Goal: Information Seeking & Learning: Learn about a topic

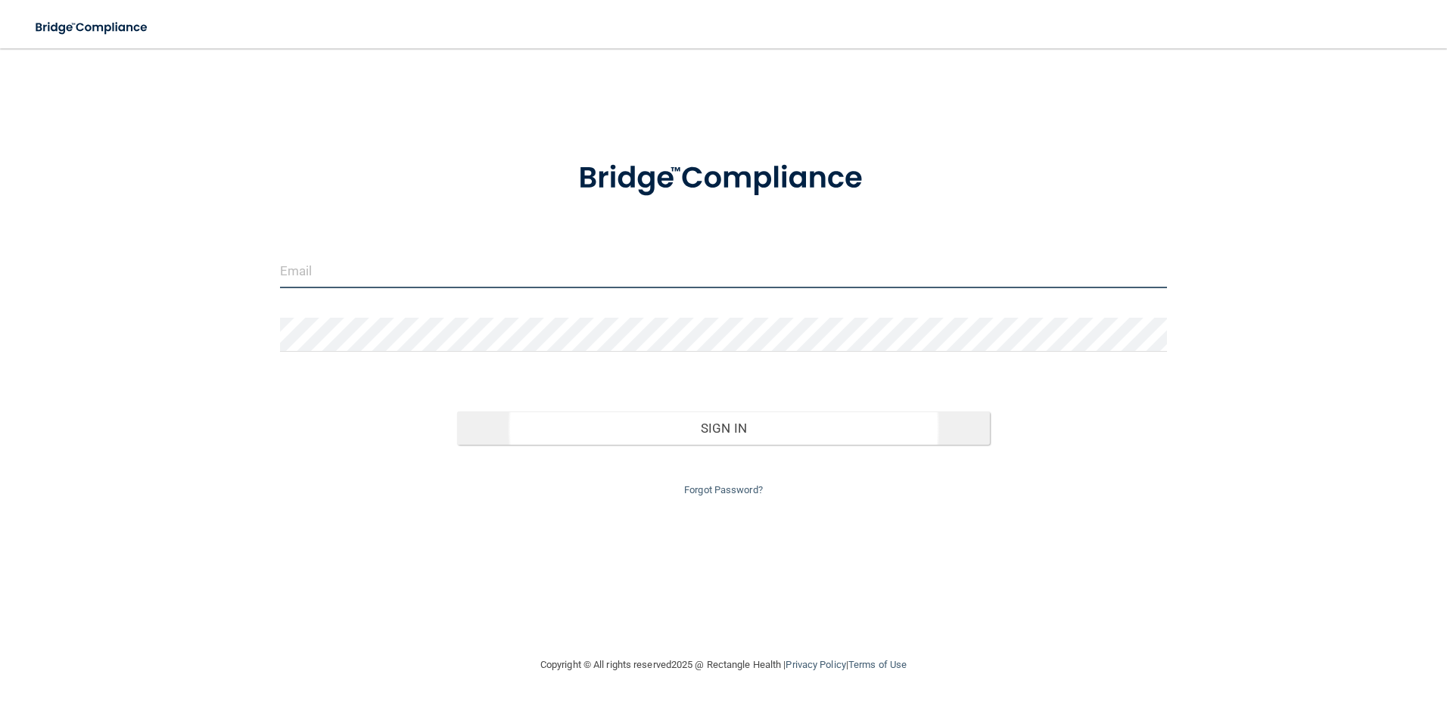
type input "[EMAIL_ADDRESS][DOMAIN_NAME]"
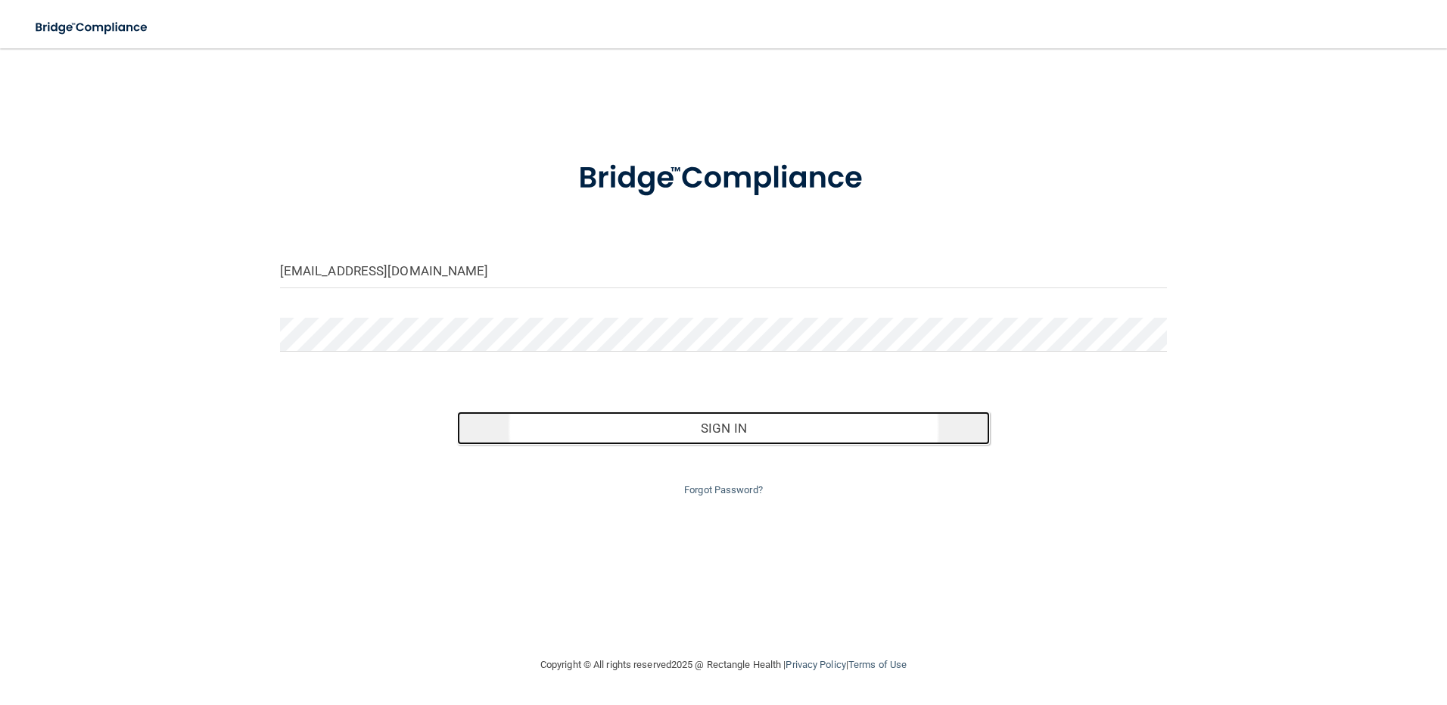
click at [676, 420] on button "Sign In" at bounding box center [723, 428] width 533 height 33
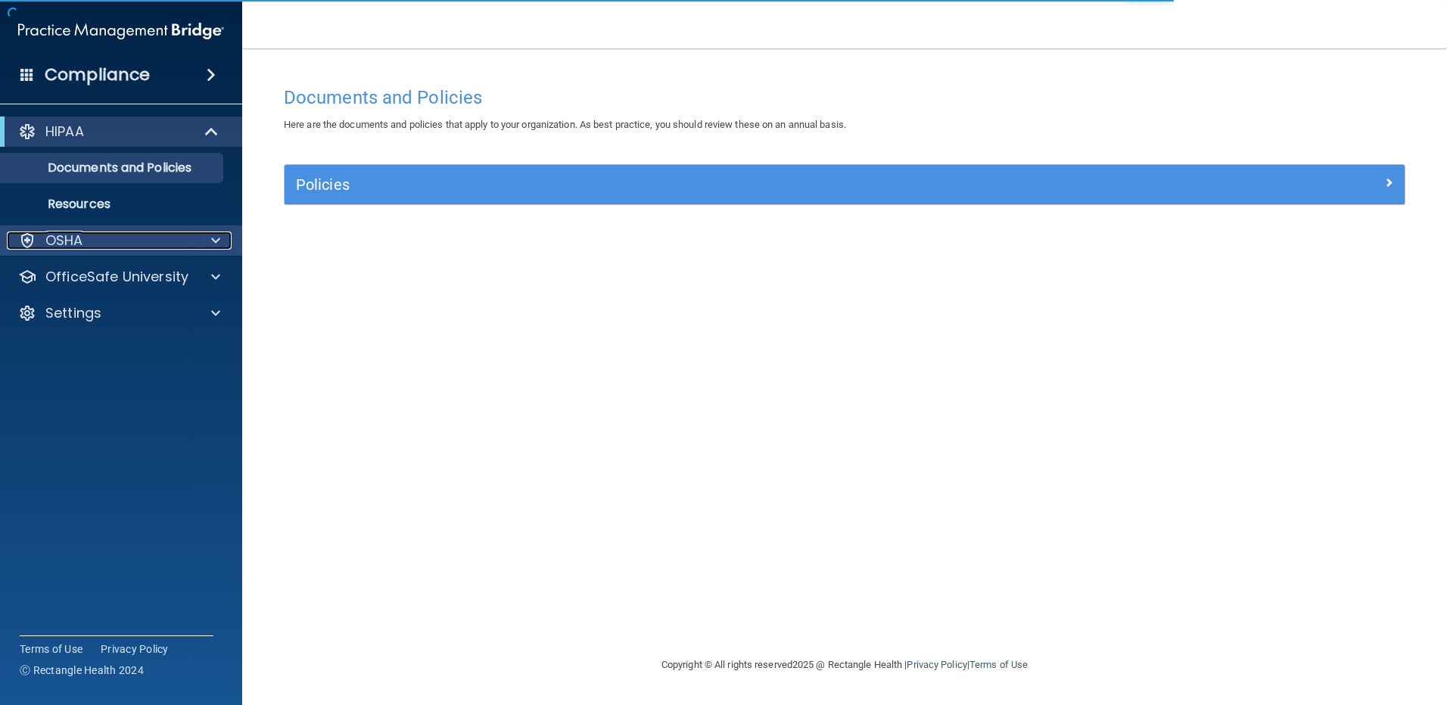
click at [64, 247] on p "OSHA" at bounding box center [64, 241] width 38 height 18
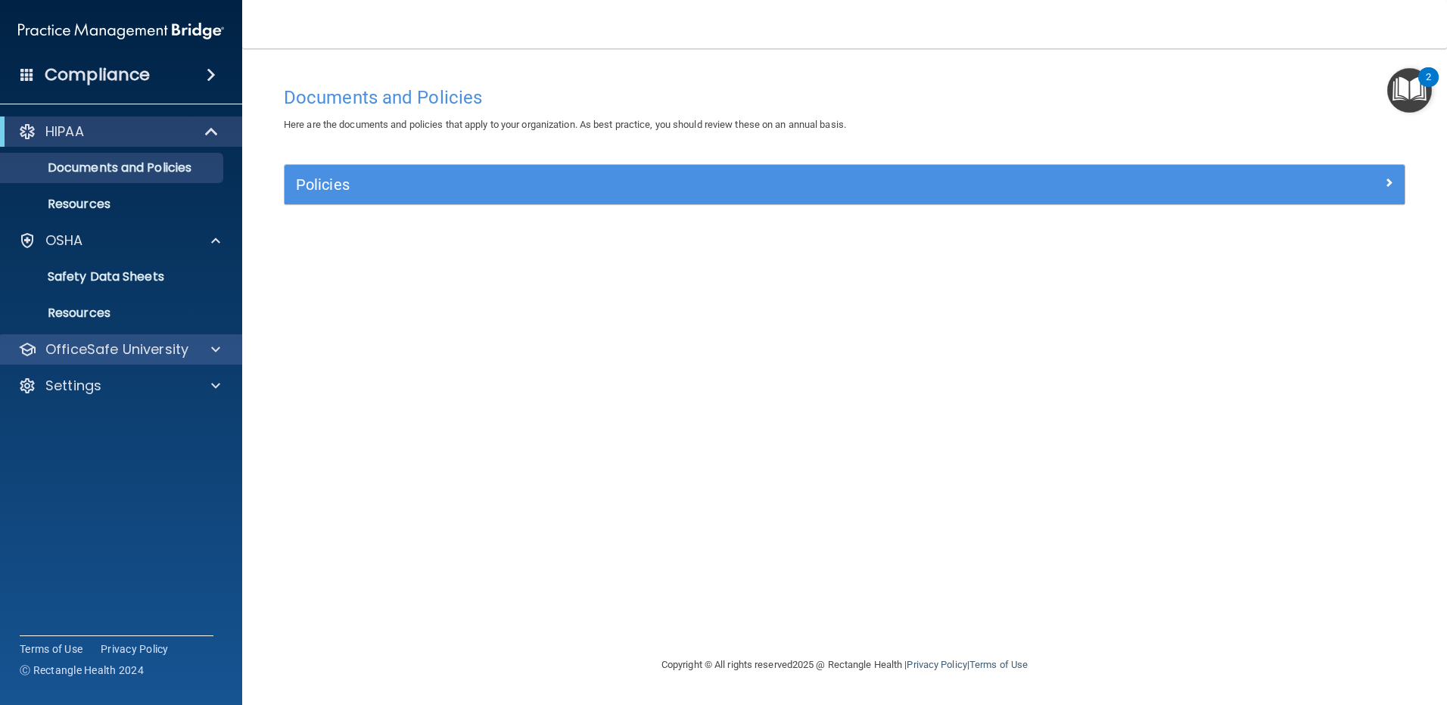
click at [91, 360] on div "OfficeSafe University" at bounding box center [121, 349] width 243 height 30
click at [93, 357] on p "OfficeSafe University" at bounding box center [116, 350] width 143 height 18
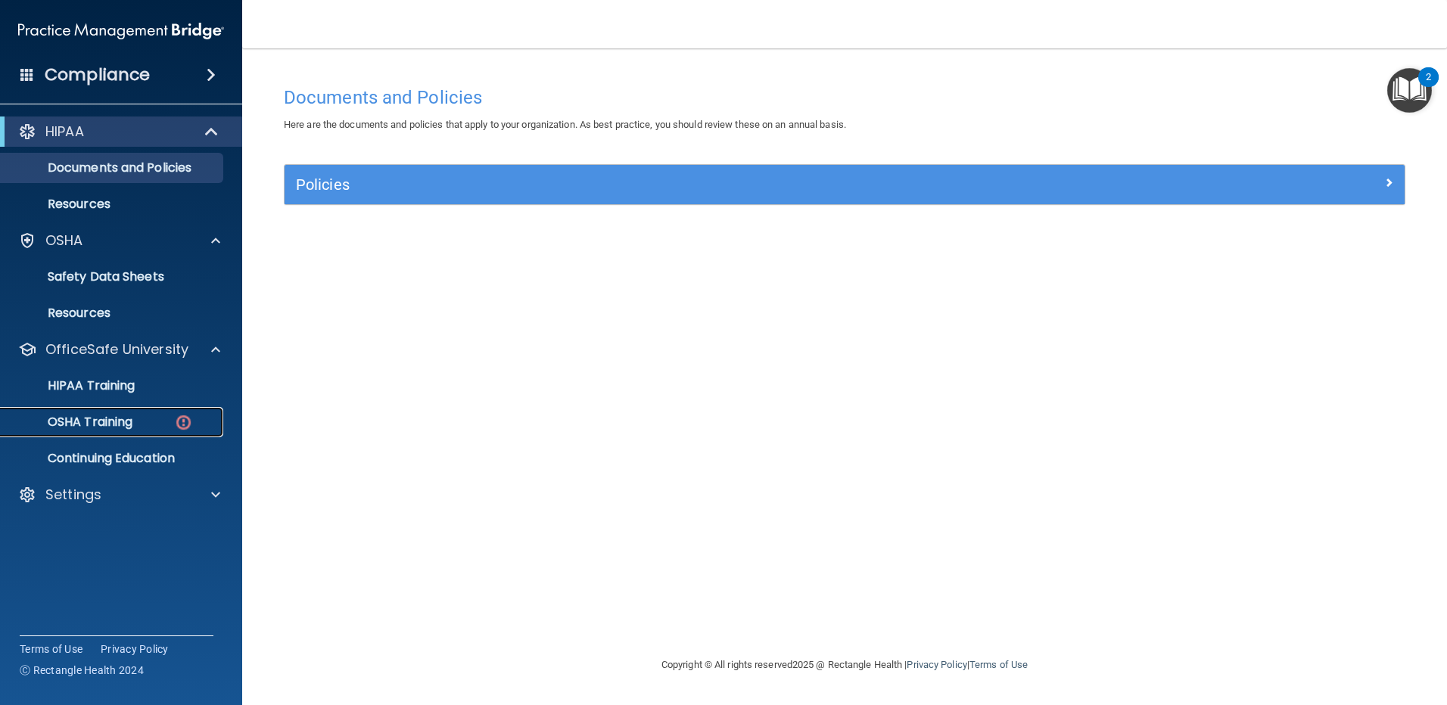
click at [91, 425] on p "OSHA Training" at bounding box center [71, 422] width 123 height 15
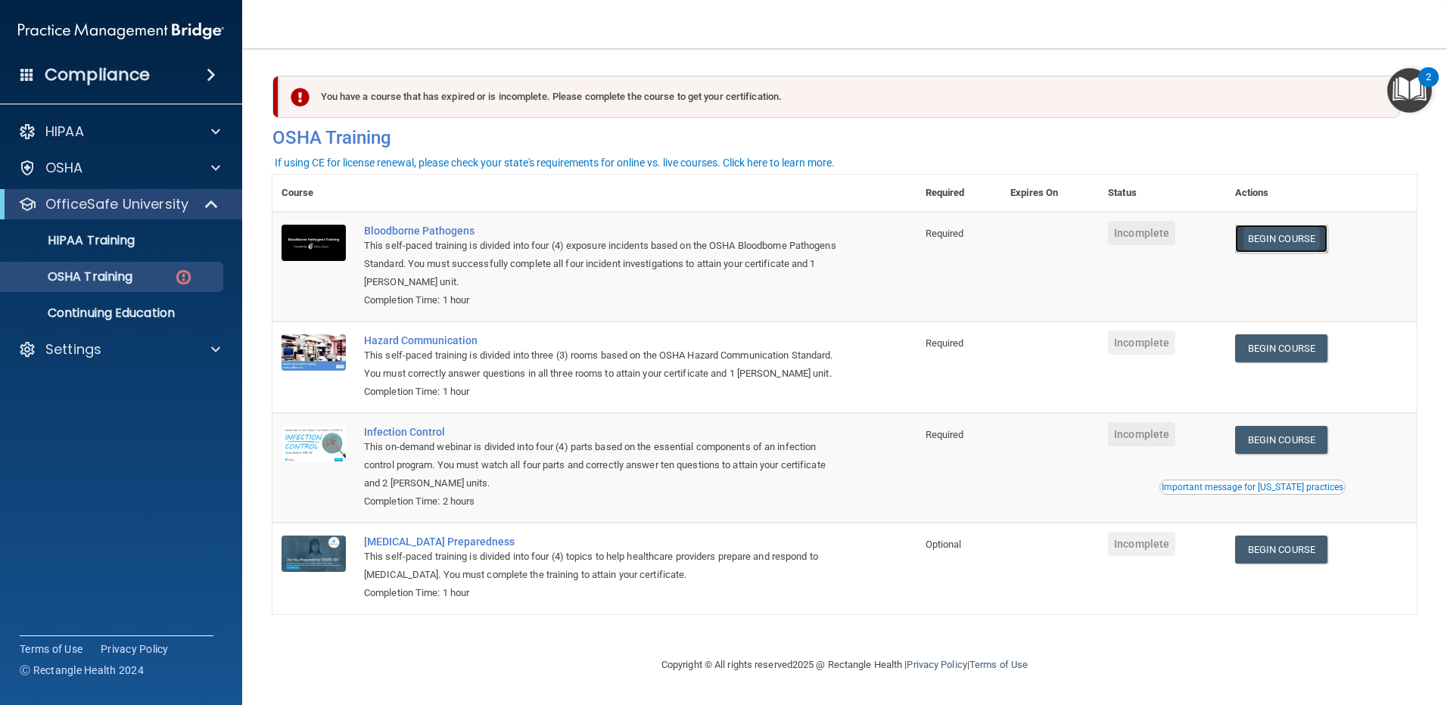
click at [1318, 247] on link "Begin Course" at bounding box center [1281, 239] width 92 height 28
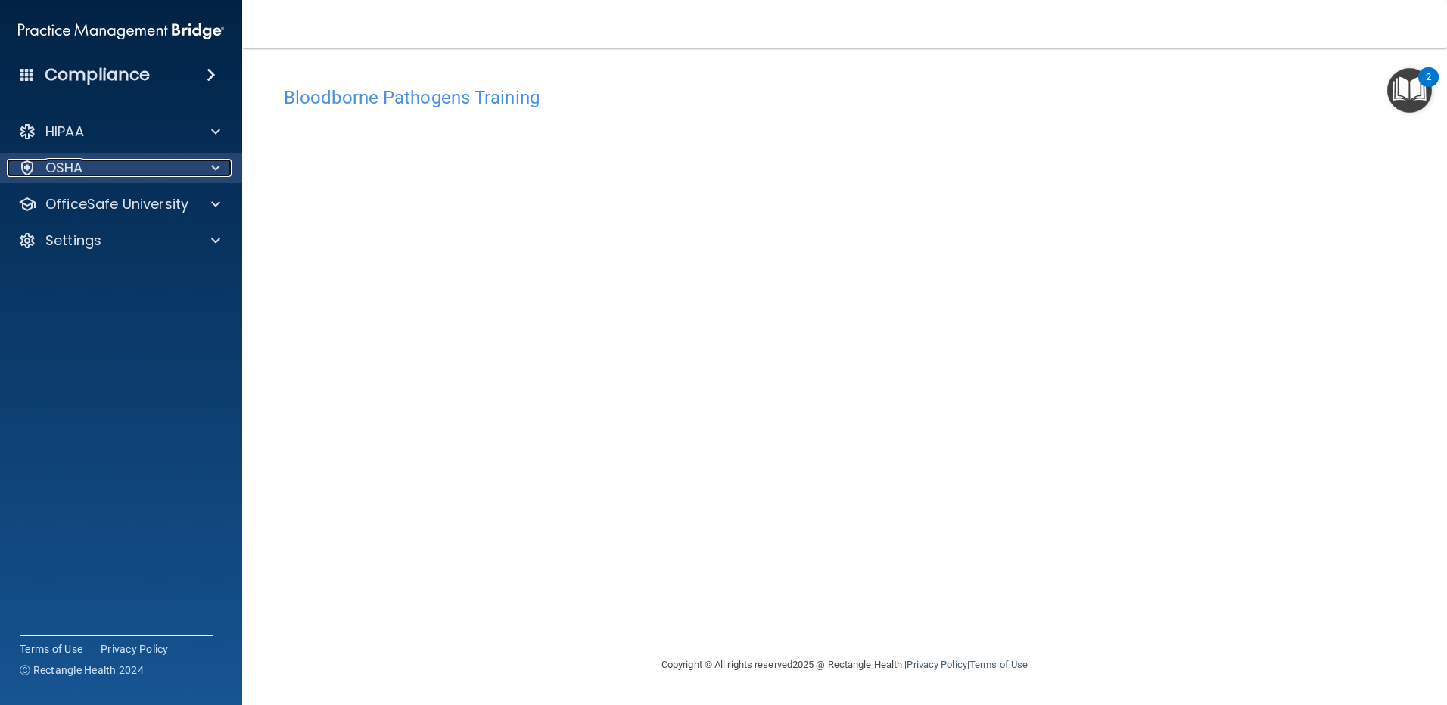
click at [85, 166] on div "OSHA" at bounding box center [101, 168] width 188 height 18
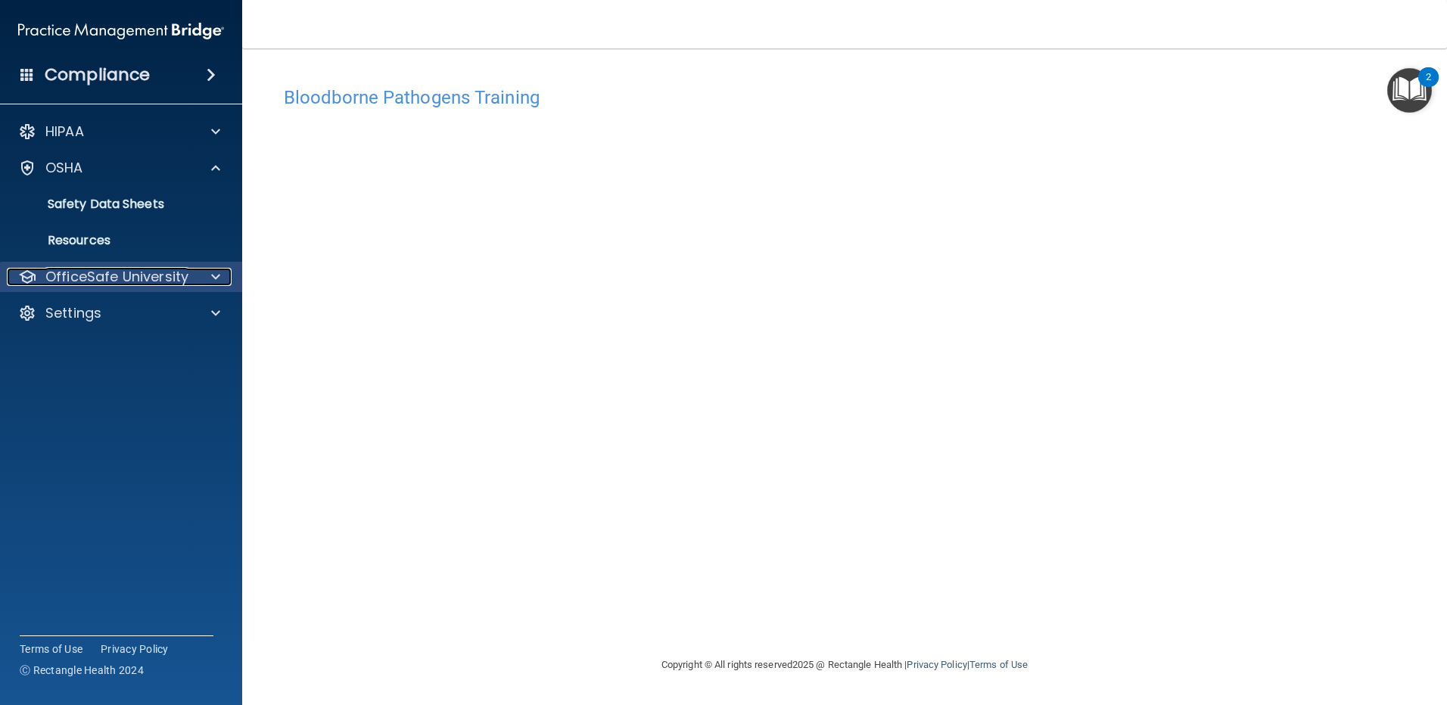
click at [115, 278] on p "OfficeSafe University" at bounding box center [116, 277] width 143 height 18
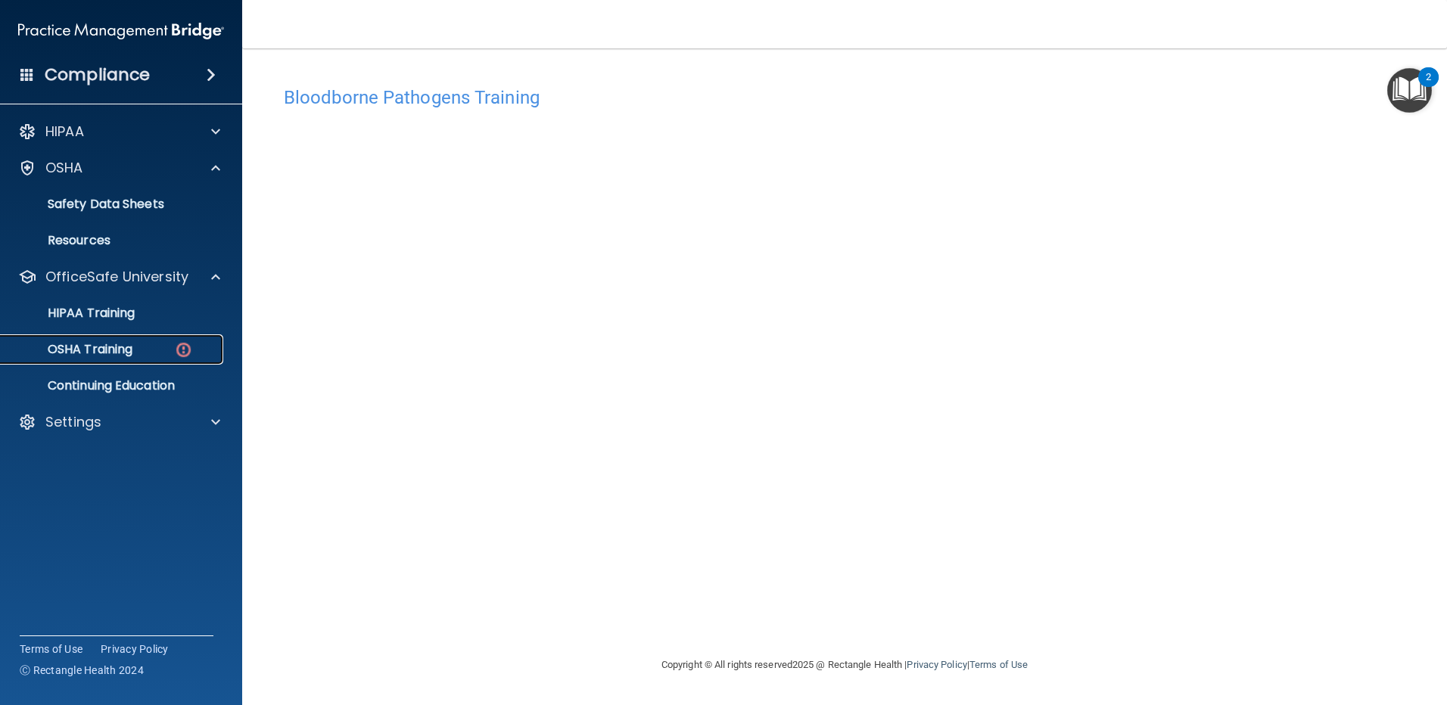
click at [136, 354] on div "OSHA Training" at bounding box center [113, 349] width 207 height 15
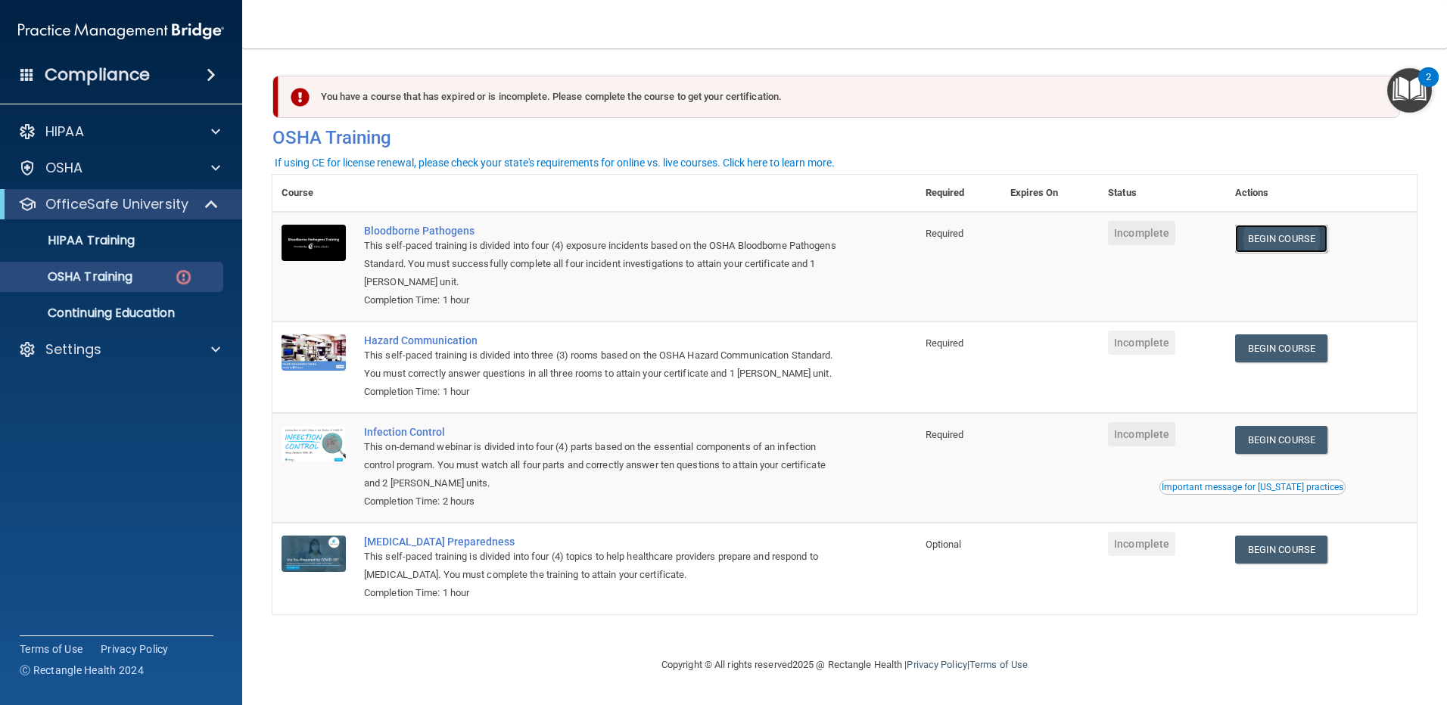
click at [1293, 244] on link "Begin Course" at bounding box center [1281, 239] width 92 height 28
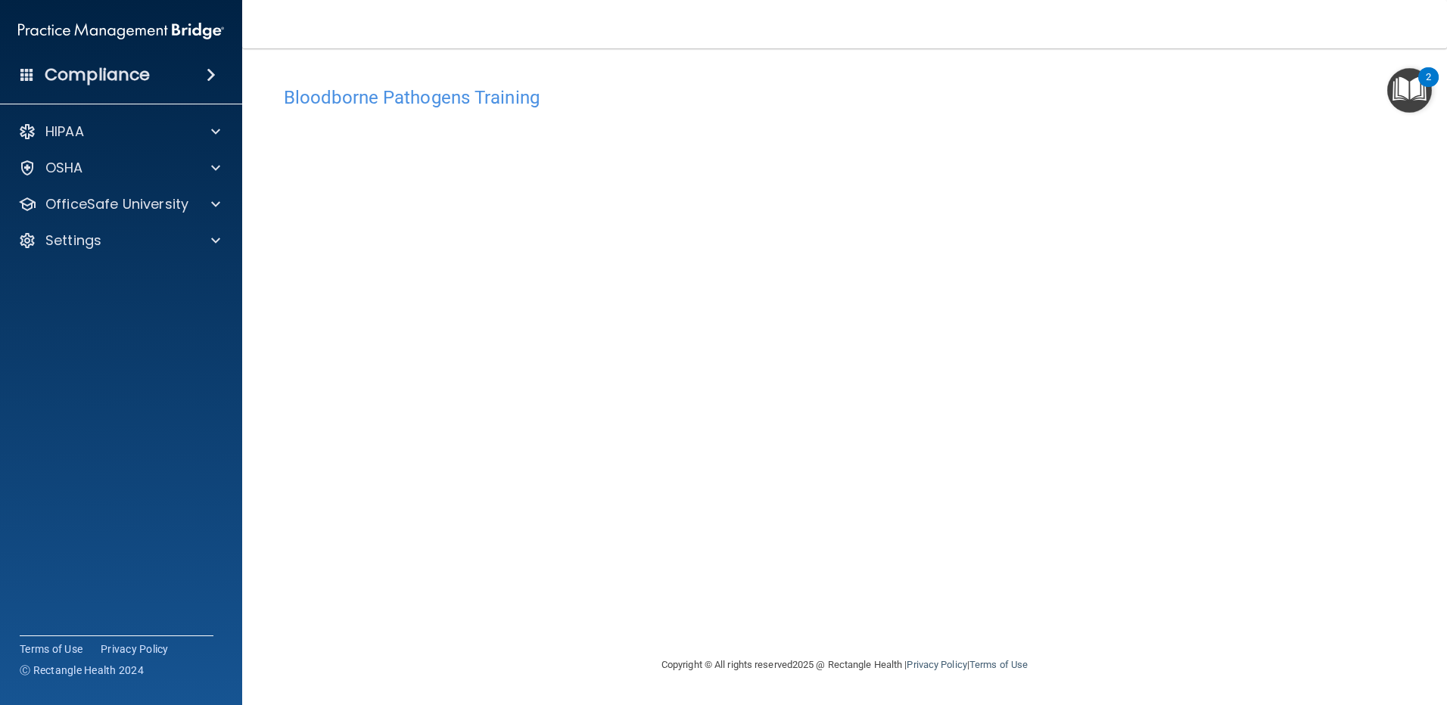
click at [534, 637] on div "Bloodborne Pathogens Training This course doesn’t expire until . Are you sure y…" at bounding box center [844, 367] width 1144 height 577
